Goal: Task Accomplishment & Management: Use online tool/utility

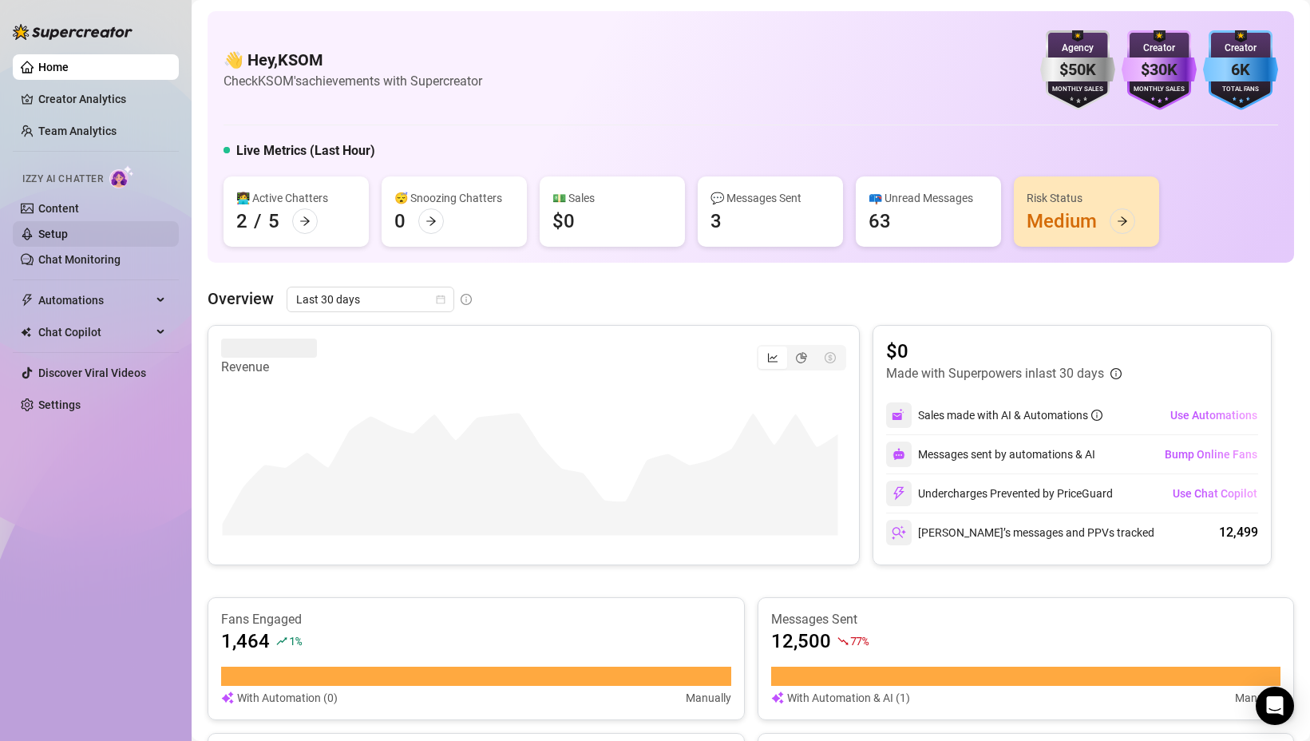
click at [62, 240] on link "Setup" at bounding box center [53, 234] width 30 height 13
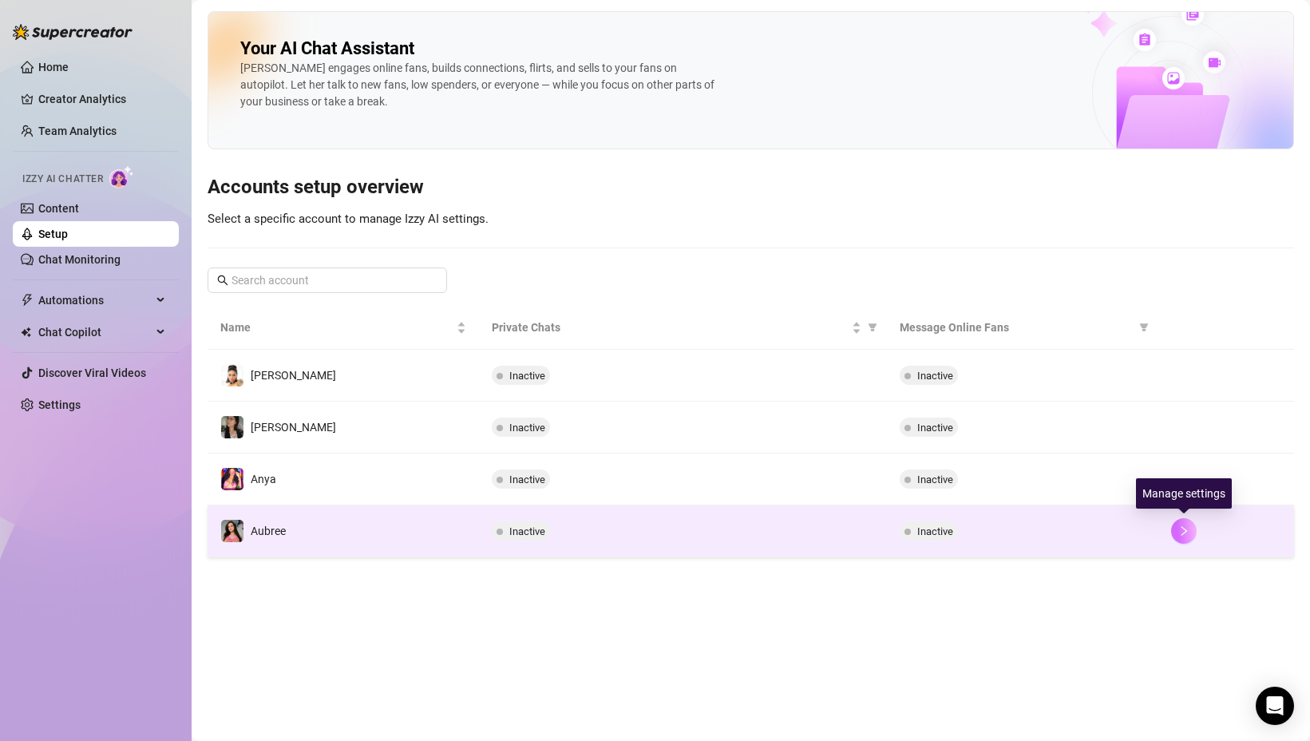
click at [1185, 531] on icon "right" at bounding box center [1185, 531] width 6 height 10
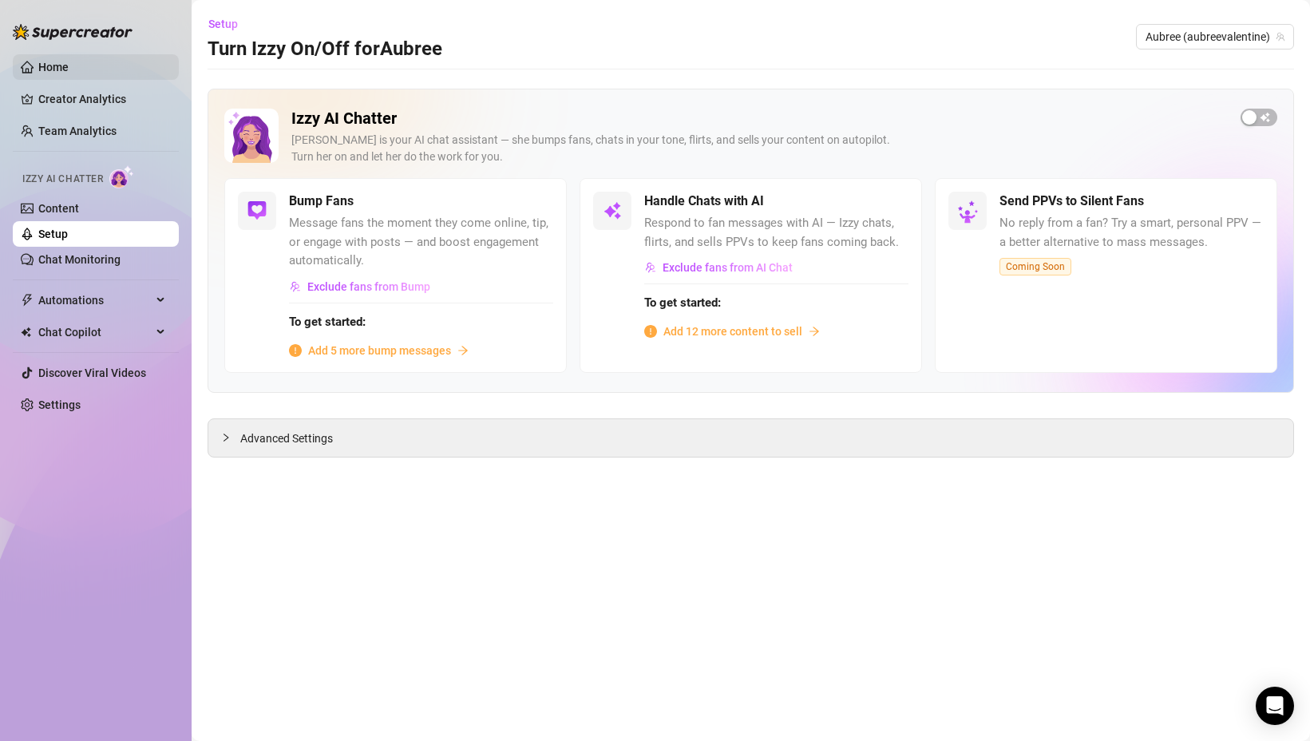
click at [69, 69] on link "Home" at bounding box center [53, 67] width 30 height 13
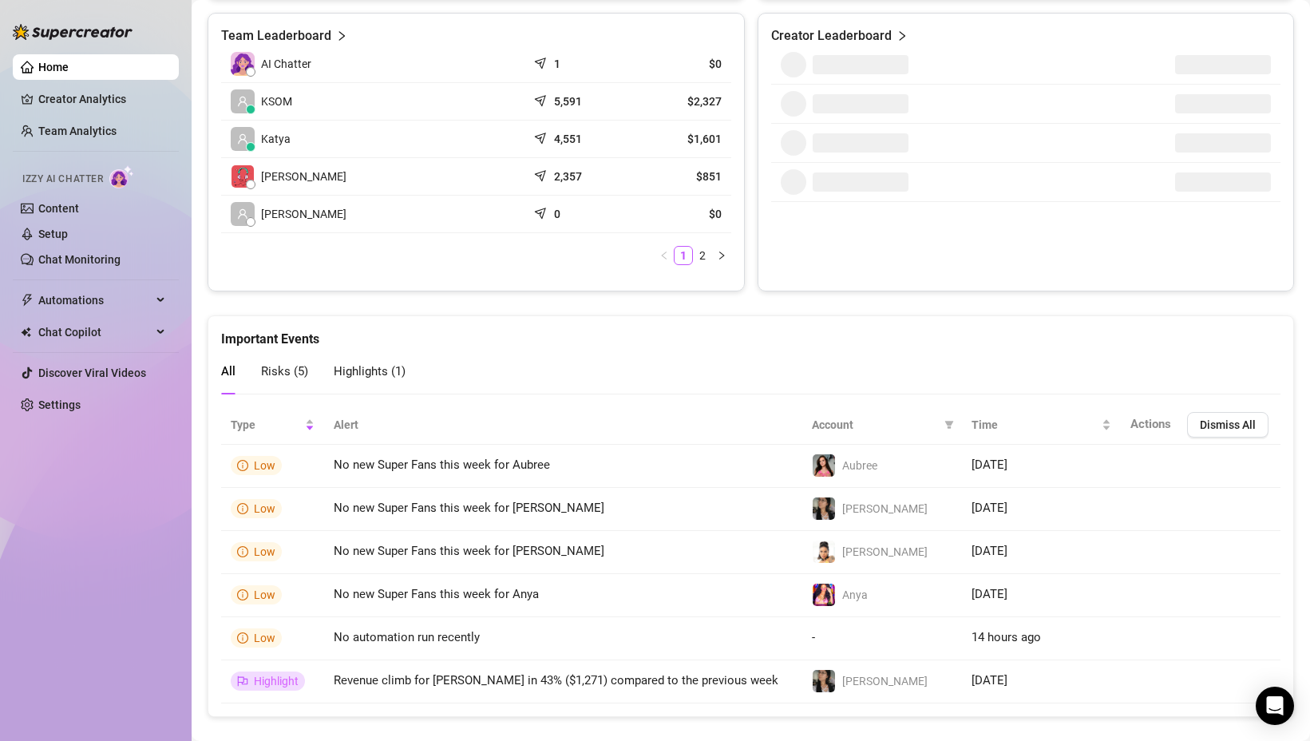
scroll to position [722, 0]
click at [1217, 425] on span "Dismiss All" at bounding box center [1228, 423] width 56 height 13
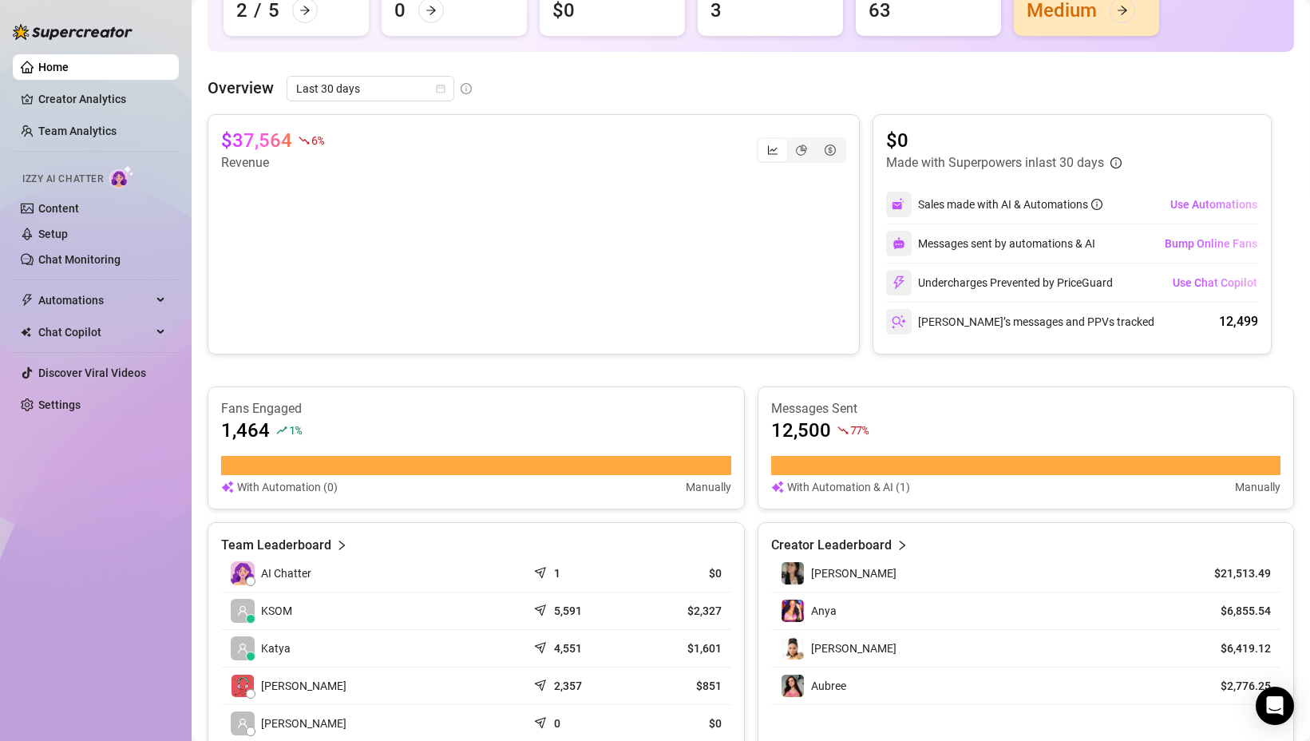
scroll to position [0, 0]
